Goal: Transaction & Acquisition: Purchase product/service

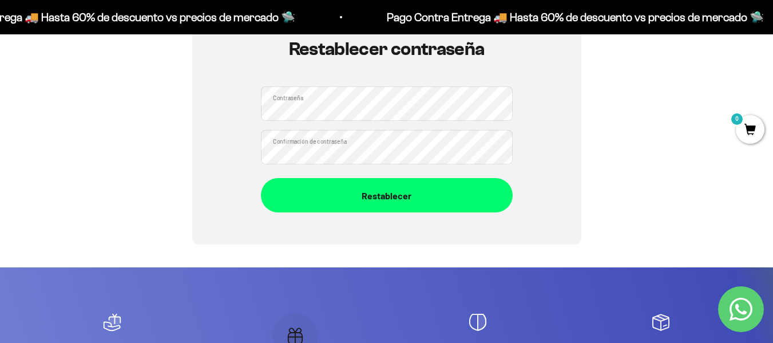
scroll to position [139, 0]
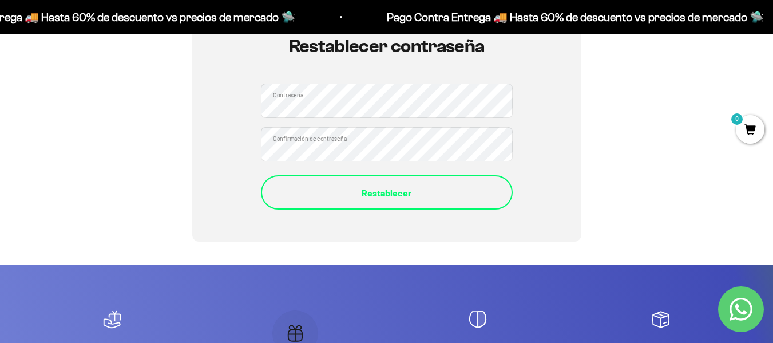
click at [346, 204] on button "Restablecer" at bounding box center [387, 192] width 252 height 34
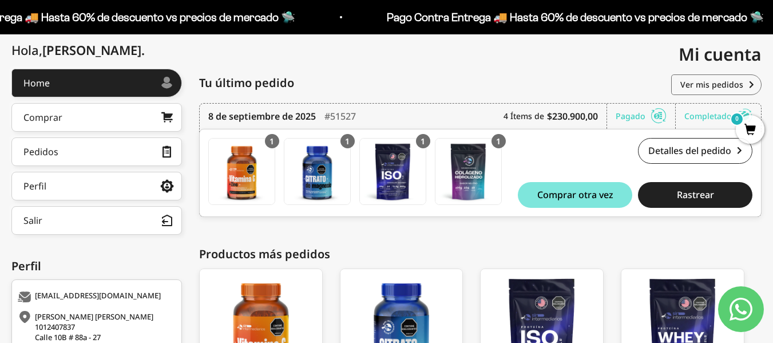
scroll to position [132, 0]
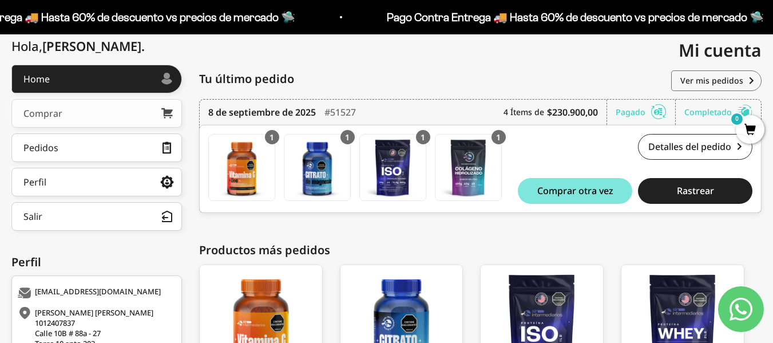
click at [121, 121] on link "Comprar" at bounding box center [96, 113] width 171 height 29
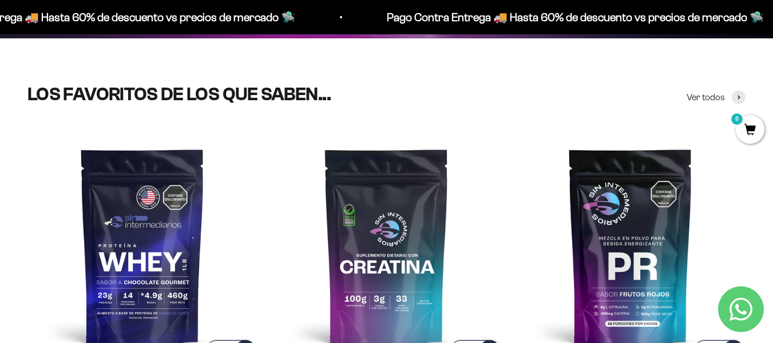
scroll to position [435, 0]
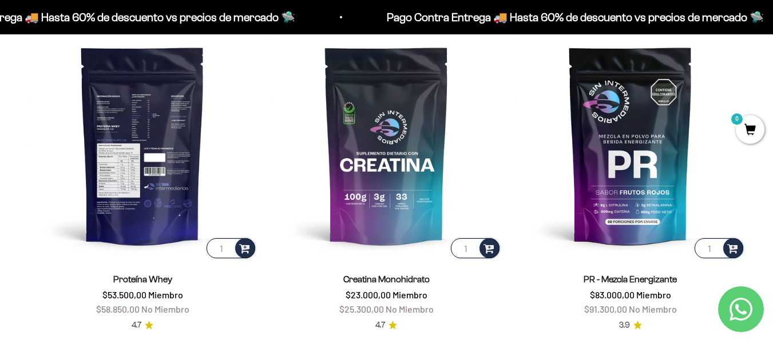
click at [188, 227] on img at bounding box center [142, 145] width 230 height 230
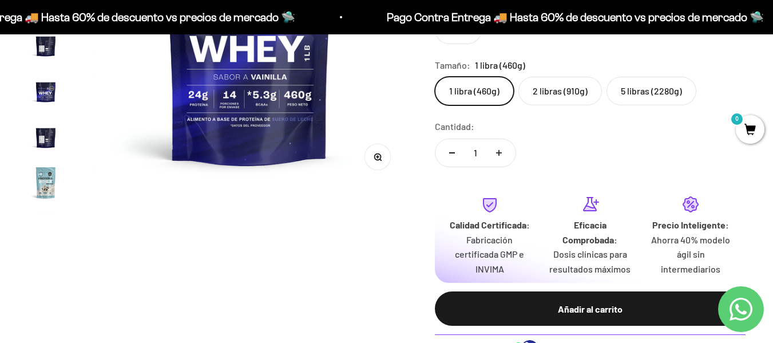
scroll to position [283, 0]
click at [57, 88] on img "Ir al artículo 12" at bounding box center [45, 93] width 37 height 37
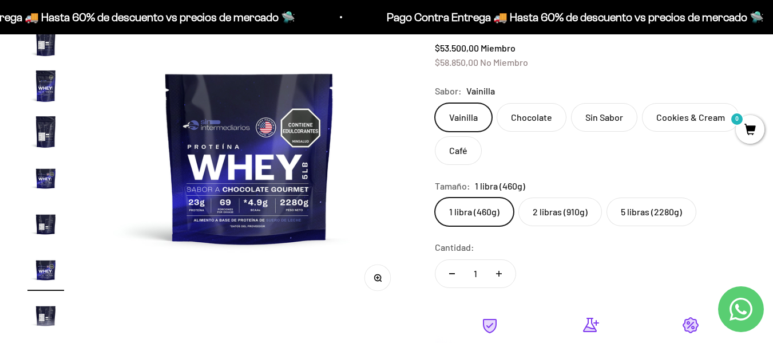
scroll to position [157, 0]
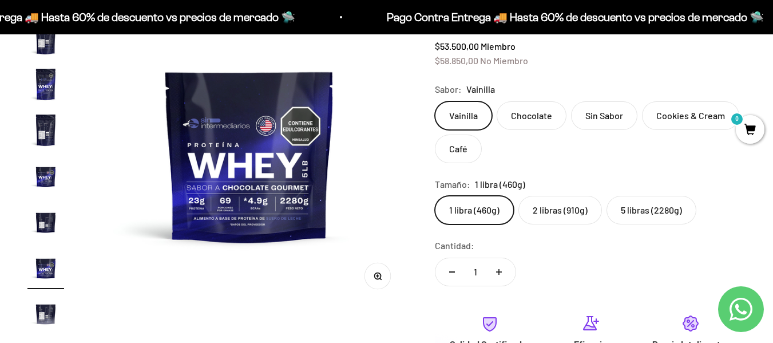
click at [33, 75] on img "Ir al artículo 8" at bounding box center [45, 84] width 37 height 37
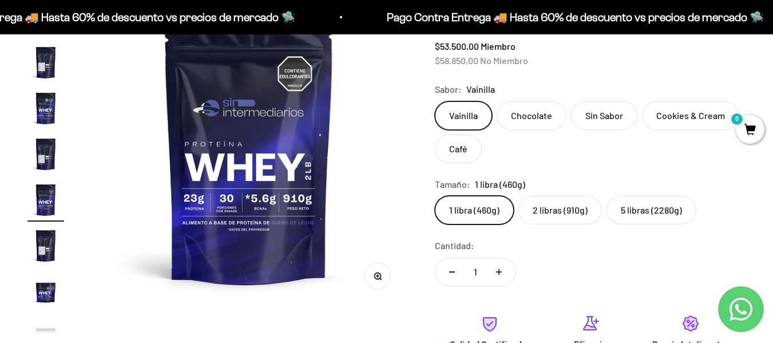
scroll to position [0, 2259]
click at [544, 121] on label "Chocolate" at bounding box center [532, 115] width 70 height 29
click at [435, 101] on input "Chocolate" at bounding box center [434, 101] width 1 height 1
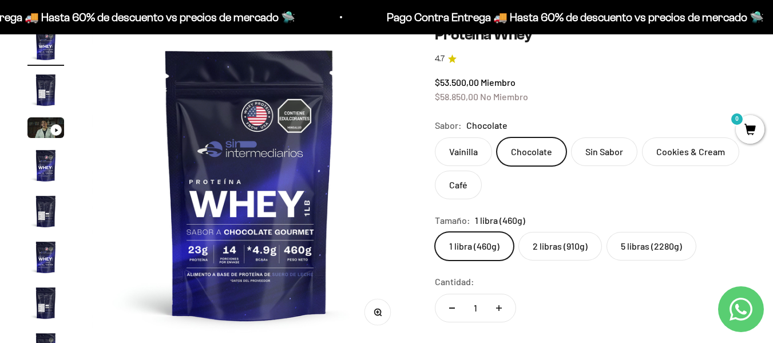
scroll to position [114, 0]
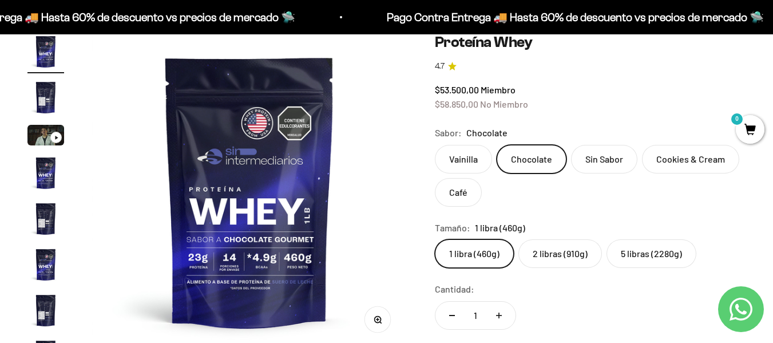
click at [594, 167] on label "Sin Sabor" at bounding box center [604, 159] width 66 height 29
click at [435, 145] on input "Sin Sabor" at bounding box center [434, 144] width 1 height 1
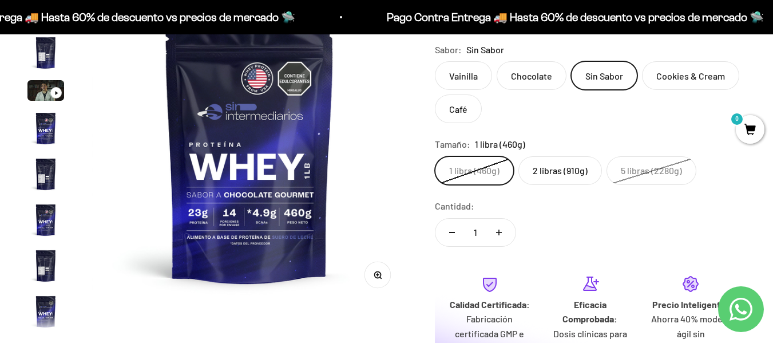
scroll to position [128, 0]
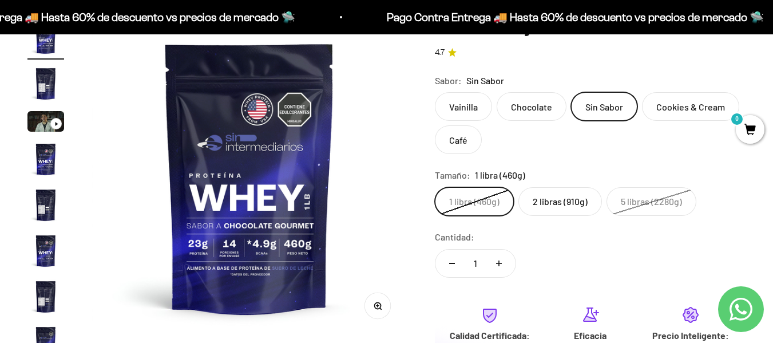
click at [562, 195] on label "2 libras (910g)" at bounding box center [561, 201] width 84 height 29
click at [435, 187] on input "2 libras (910g)" at bounding box center [434, 187] width 1 height 1
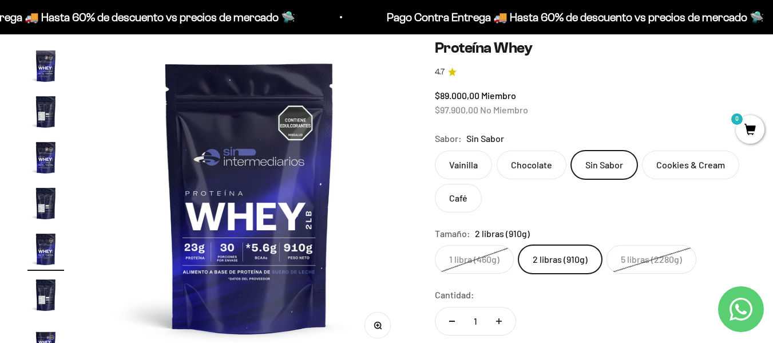
scroll to position [108, 0]
click at [536, 163] on label "Chocolate" at bounding box center [532, 165] width 70 height 29
click at [435, 151] on input "Chocolate" at bounding box center [434, 151] width 1 height 1
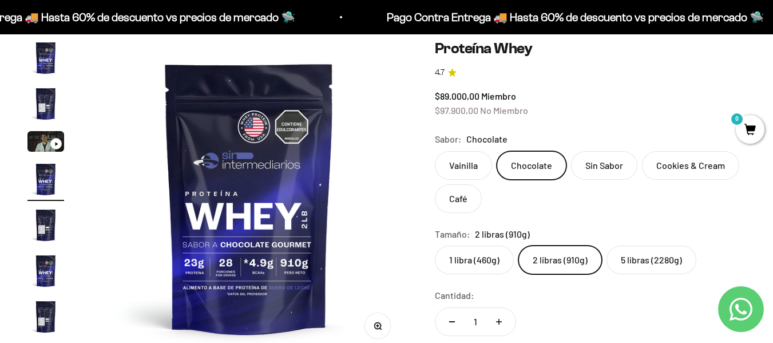
click at [474, 268] on label "1 libra (460g)" at bounding box center [474, 260] width 79 height 29
click at [435, 246] on input "1 libra (460g)" at bounding box center [434, 245] width 1 height 1
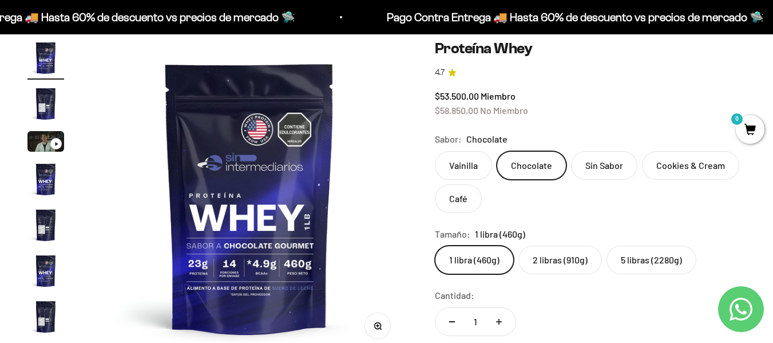
click at [600, 151] on label "Sin Sabor" at bounding box center [604, 165] width 66 height 29
click at [435, 151] on input "Sin Sabor" at bounding box center [434, 151] width 1 height 1
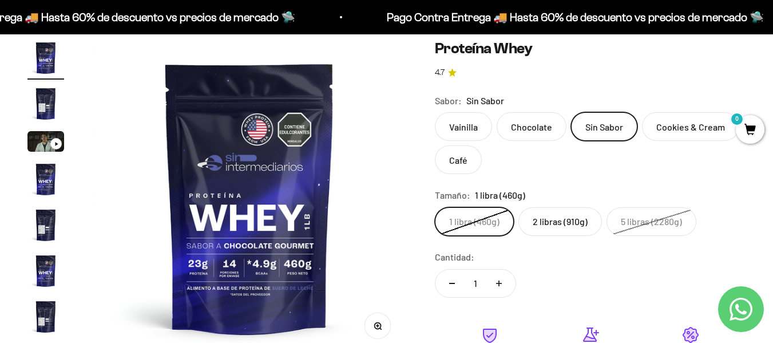
click at [550, 228] on label "2 libras (910g)" at bounding box center [561, 221] width 84 height 29
click at [435, 207] on input "2 libras (910g)" at bounding box center [434, 207] width 1 height 1
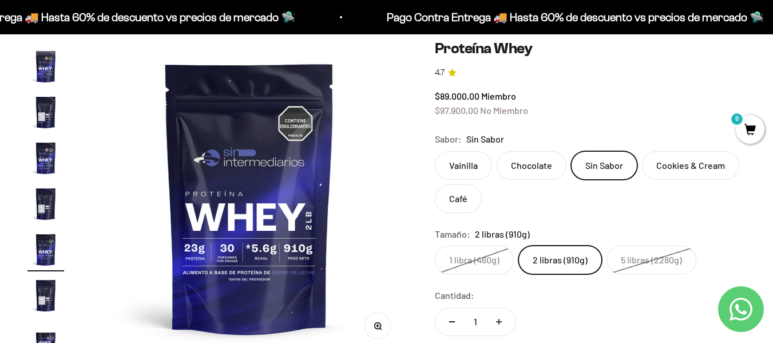
click at [528, 165] on label "Chocolate" at bounding box center [532, 165] width 70 height 29
click at [435, 151] on input "Chocolate" at bounding box center [434, 151] width 1 height 1
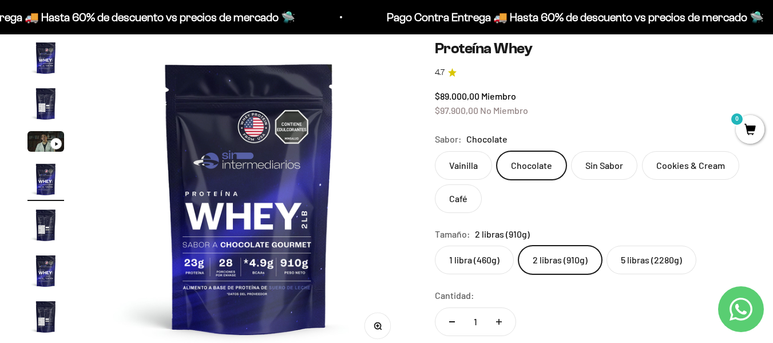
click at [485, 268] on label "1 libra (460g)" at bounding box center [474, 260] width 79 height 29
click at [435, 246] on input "1 libra (460g)" at bounding box center [434, 245] width 1 height 1
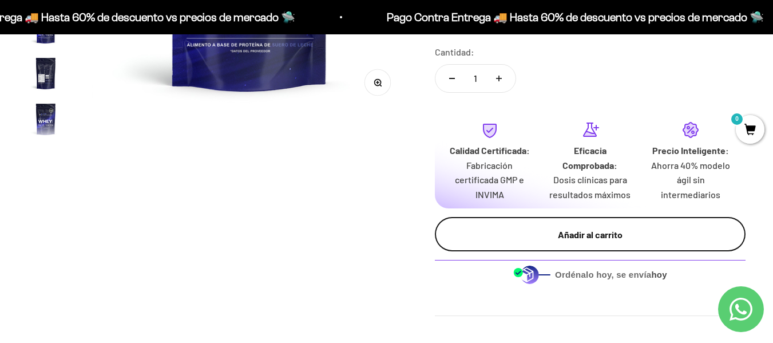
scroll to position [351, 0]
click at [591, 224] on button "Añadir al carrito" at bounding box center [590, 233] width 311 height 34
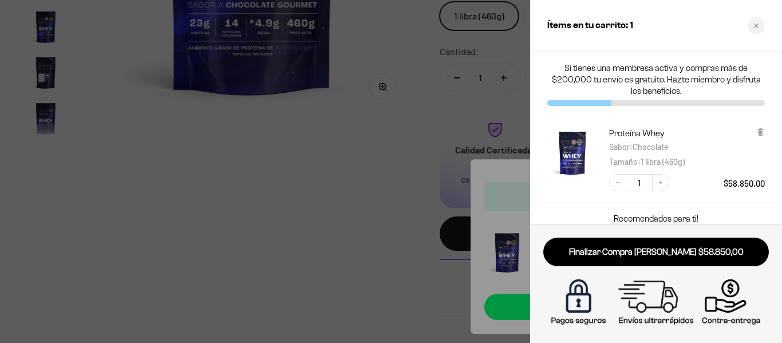
click at [334, 162] on div at bounding box center [391, 171] width 782 height 343
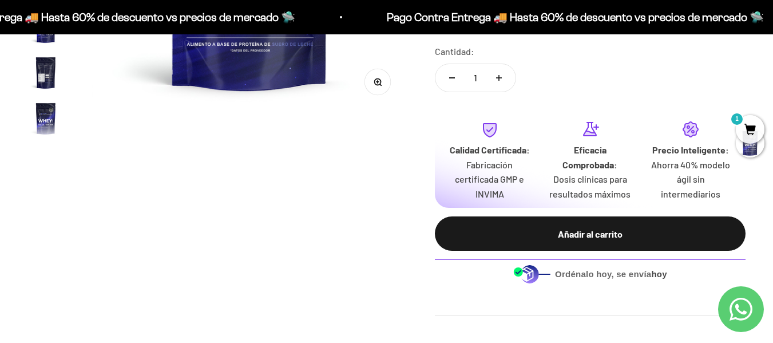
scroll to position [0, 0]
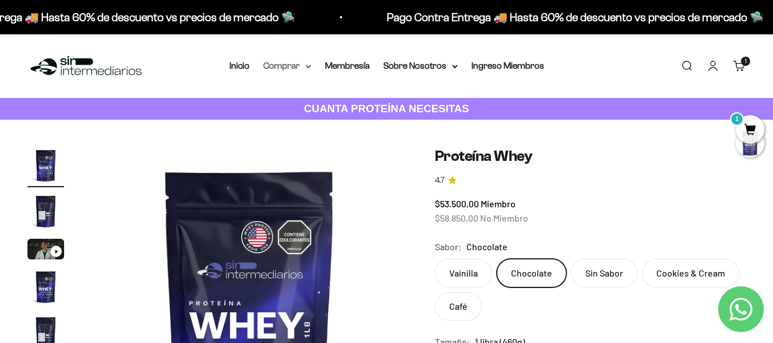
click at [297, 58] on summary "Comprar" at bounding box center [287, 65] width 48 height 15
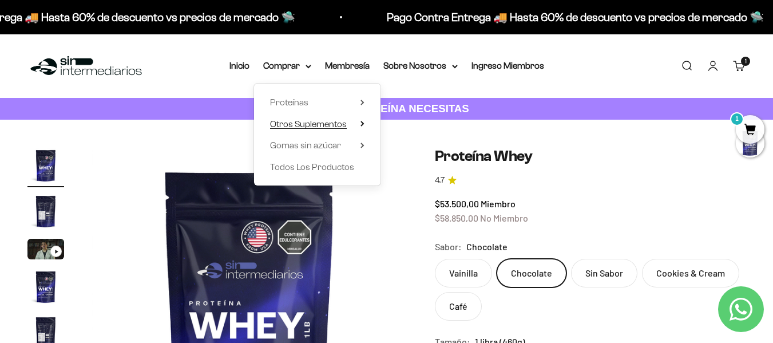
click at [361, 121] on icon at bounding box center [363, 124] width 4 height 6
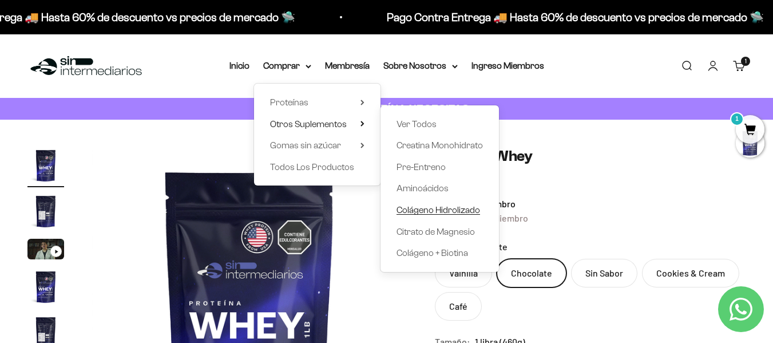
click at [447, 211] on span "Colágeno Hidrolizado" at bounding box center [439, 210] width 84 height 10
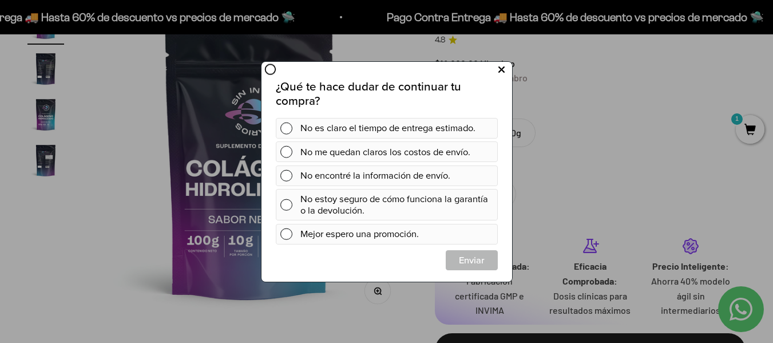
click at [504, 72] on button at bounding box center [501, 69] width 21 height 19
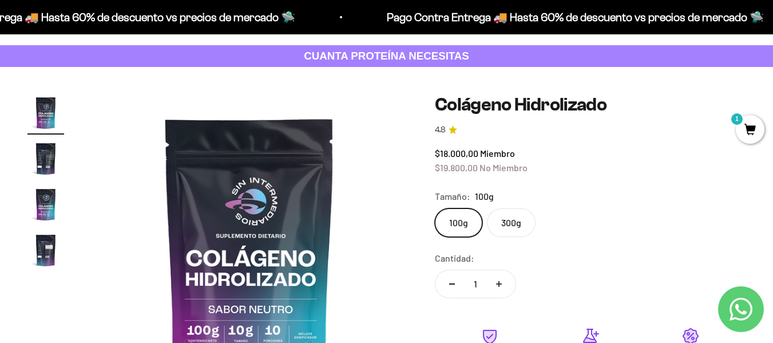
scroll to position [55, 0]
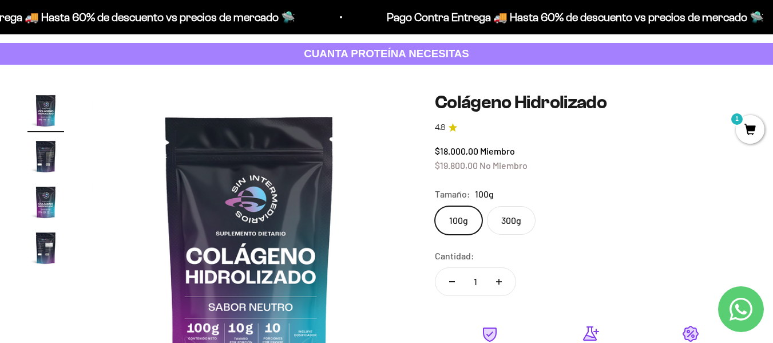
click at [489, 217] on label "300g" at bounding box center [511, 220] width 49 height 29
click at [435, 206] on input "300g" at bounding box center [434, 205] width 1 height 1
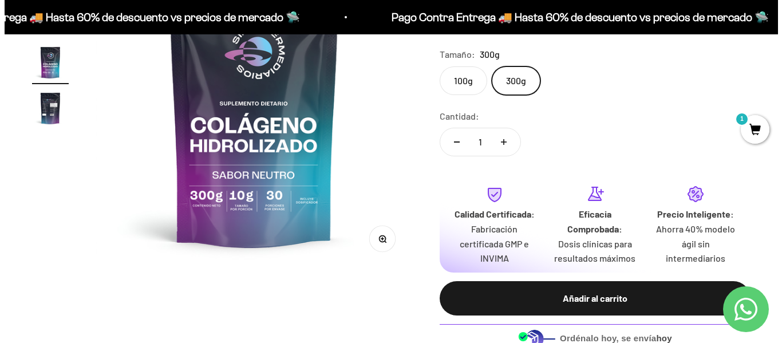
scroll to position [195, 0]
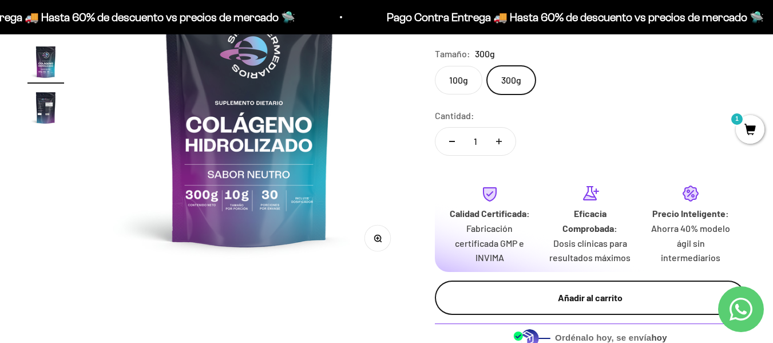
click at [516, 295] on div "Añadir al carrito" at bounding box center [590, 297] width 265 height 15
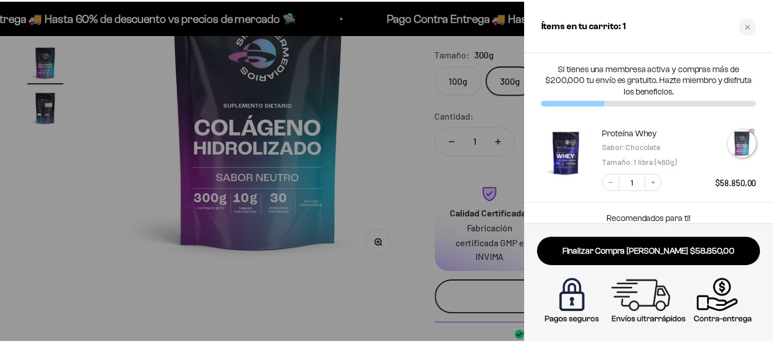
scroll to position [0, 655]
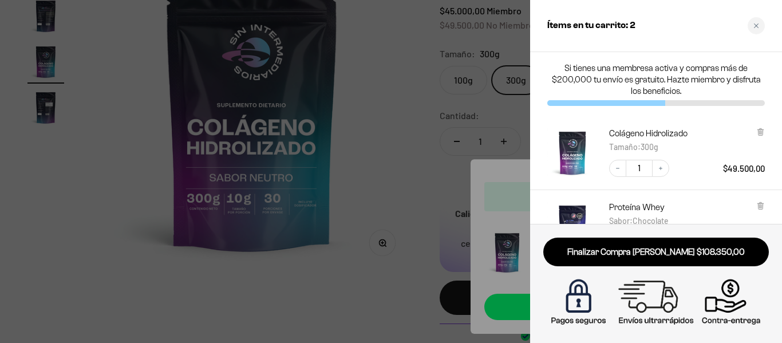
click at [403, 143] on div at bounding box center [391, 171] width 782 height 343
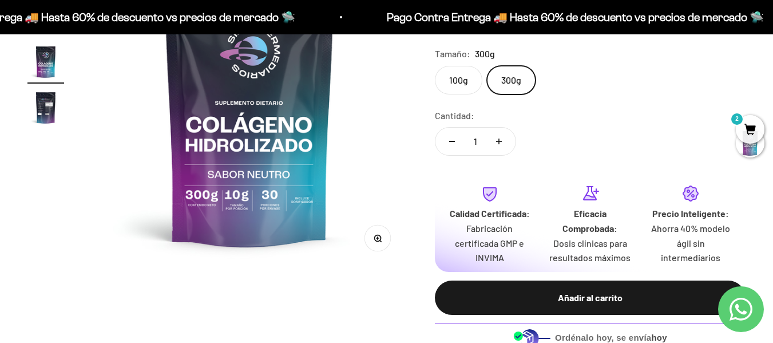
scroll to position [0, 0]
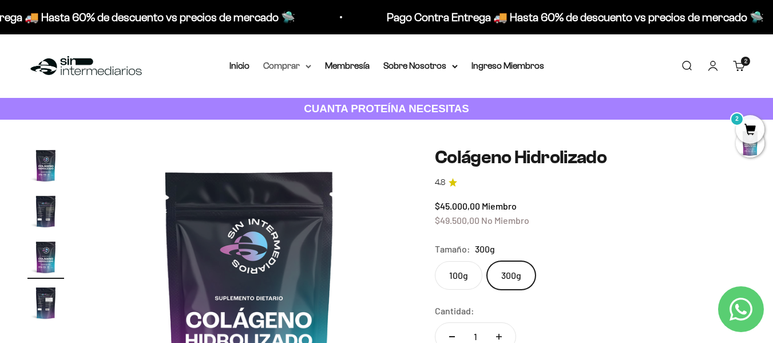
click at [301, 61] on summary "Comprar" at bounding box center [287, 65] width 48 height 15
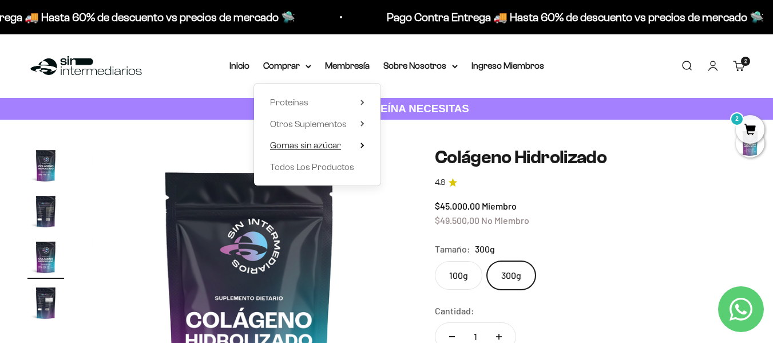
click at [315, 138] on span "Gomas sin azúcar" at bounding box center [305, 145] width 71 height 15
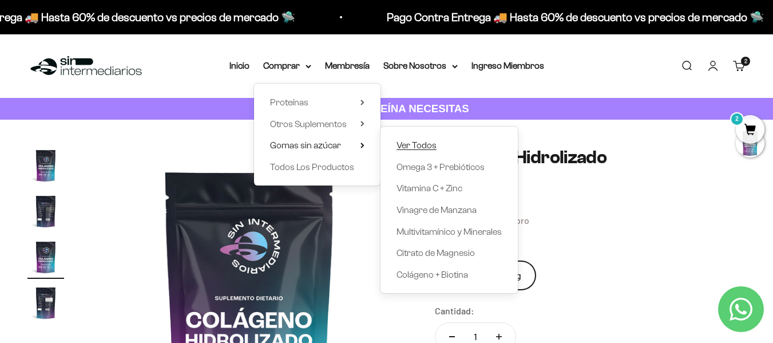
click at [418, 145] on span "Ver Todos" at bounding box center [417, 145] width 40 height 10
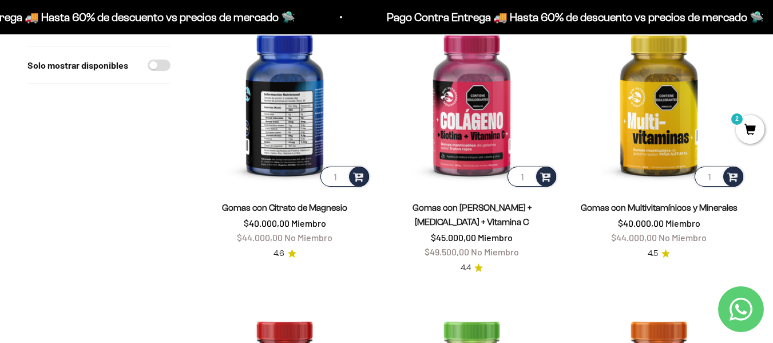
scroll to position [166, 0]
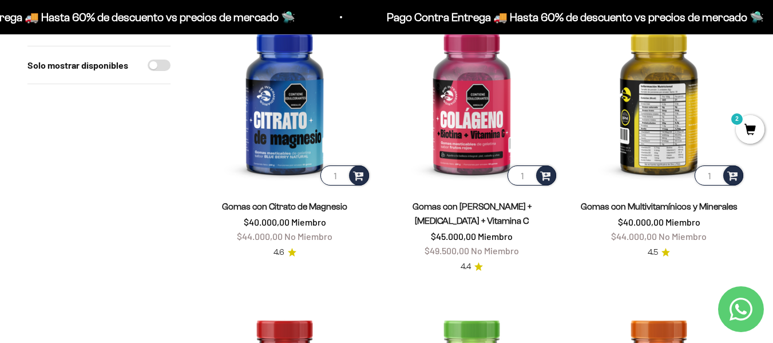
click at [735, 127] on img at bounding box center [658, 100] width 173 height 173
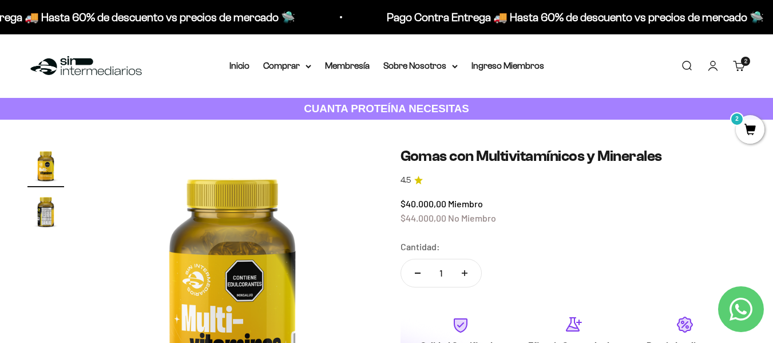
click at [748, 134] on span "2" at bounding box center [750, 129] width 29 height 29
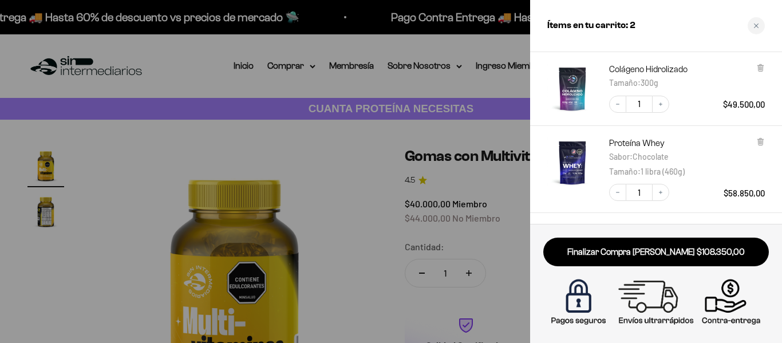
scroll to position [65, 0]
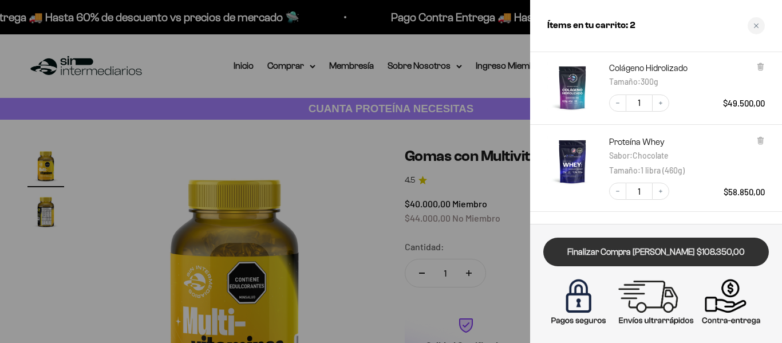
click at [699, 244] on link "Finalizar Compra [PERSON_NAME] $108.350,00" at bounding box center [656, 252] width 226 height 29
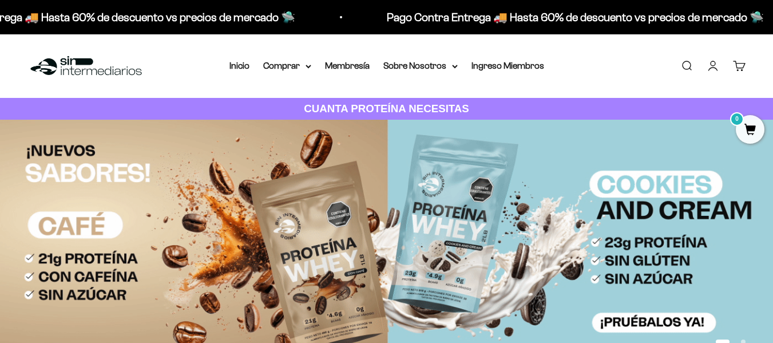
click at [714, 62] on link "Cuenta" at bounding box center [713, 66] width 13 height 13
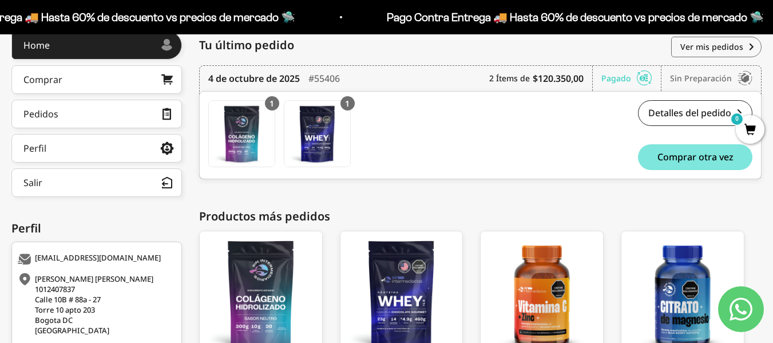
scroll to position [267, 0]
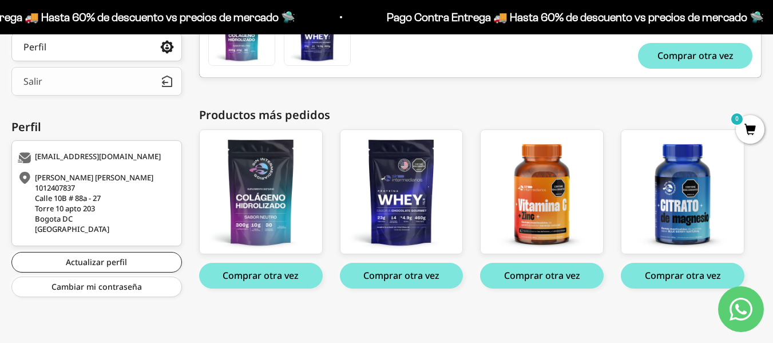
click at [85, 95] on button "Salir" at bounding box center [96, 81] width 171 height 29
